Goal: Navigation & Orientation: Understand site structure

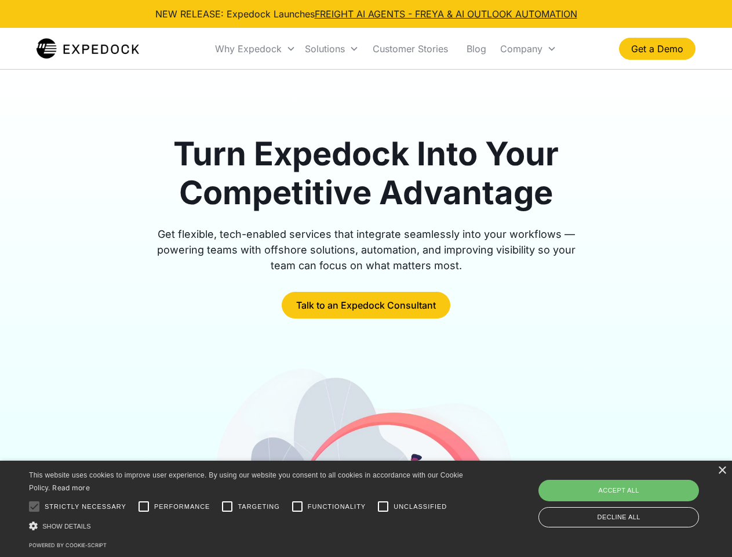
click at [256, 49] on div "Why Expedock" at bounding box center [248, 49] width 67 height 12
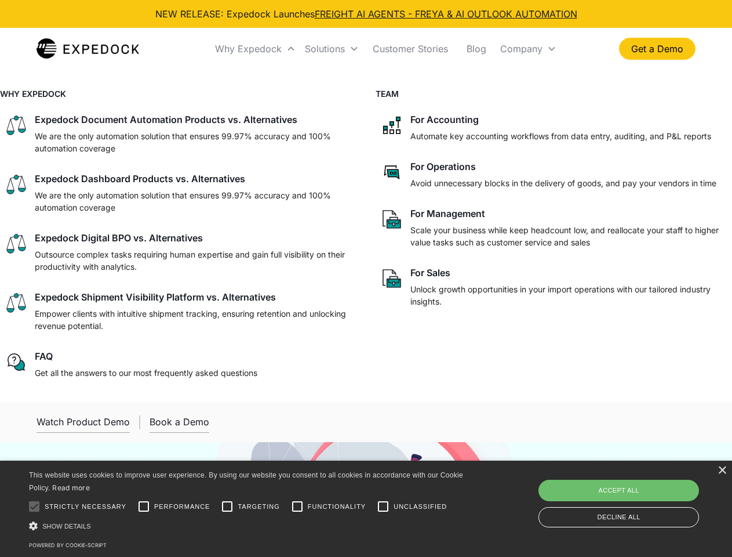
click at [332, 49] on div "Solutions" at bounding box center [325, 49] width 40 height 12
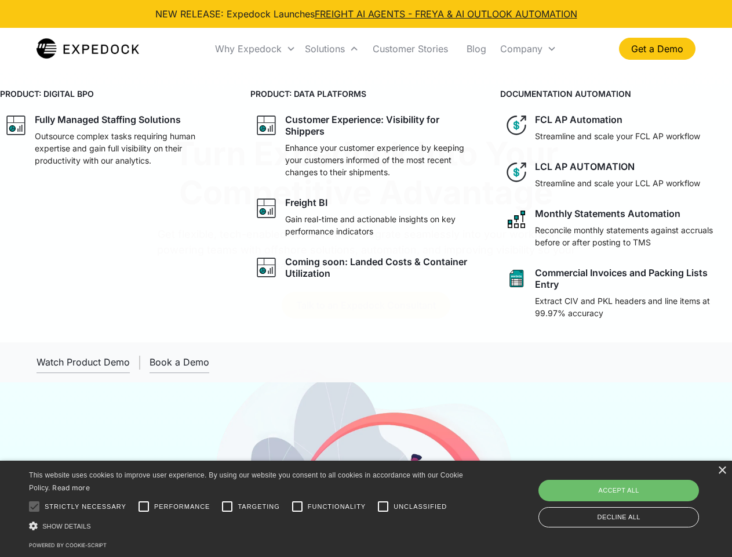
click at [528, 49] on div "Company" at bounding box center [521, 49] width 42 height 12
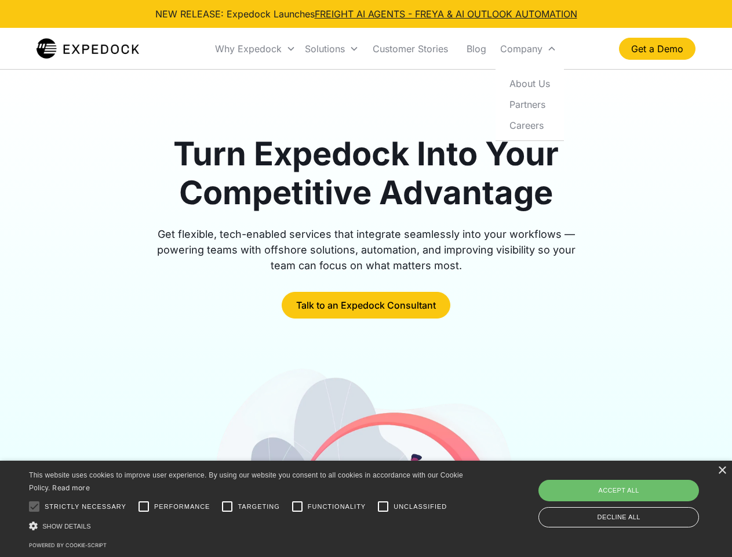
click at [34, 506] on div at bounding box center [34, 506] width 23 height 23
click at [144, 506] on input "Performance" at bounding box center [143, 506] width 23 height 23
checkbox input "true"
click at [227, 506] on input "Targeting" at bounding box center [227, 506] width 23 height 23
checkbox input "true"
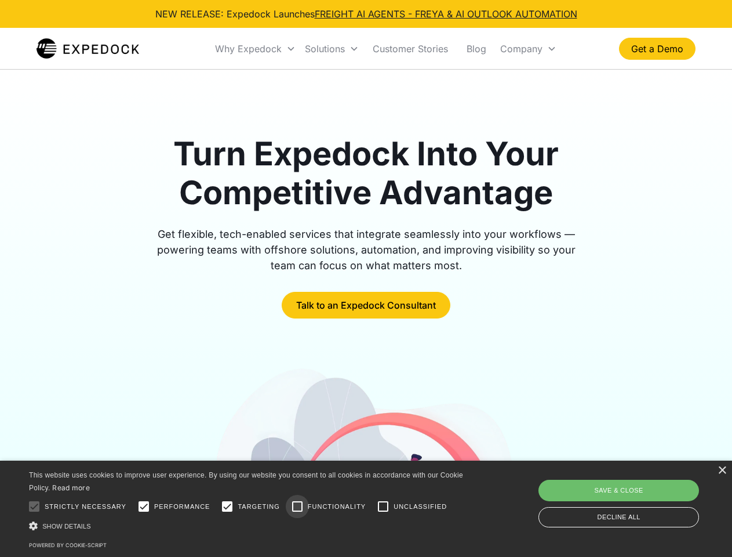
click at [297, 506] on input "Functionality" at bounding box center [297, 506] width 23 height 23
checkbox input "true"
click at [383, 506] on input "Unclassified" at bounding box center [383, 506] width 23 height 23
checkbox input "true"
click at [248, 525] on div "Show details Hide details" at bounding box center [248, 525] width 438 height 12
